Goal: Navigation & Orientation: Go to known website

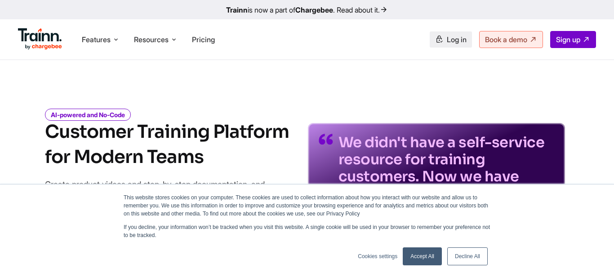
click at [456, 37] on span "Log in" at bounding box center [457, 39] width 20 height 9
click at [576, 40] on span "Sign up" at bounding box center [568, 39] width 24 height 9
